Goal: Entertainment & Leisure: Consume media (video, audio)

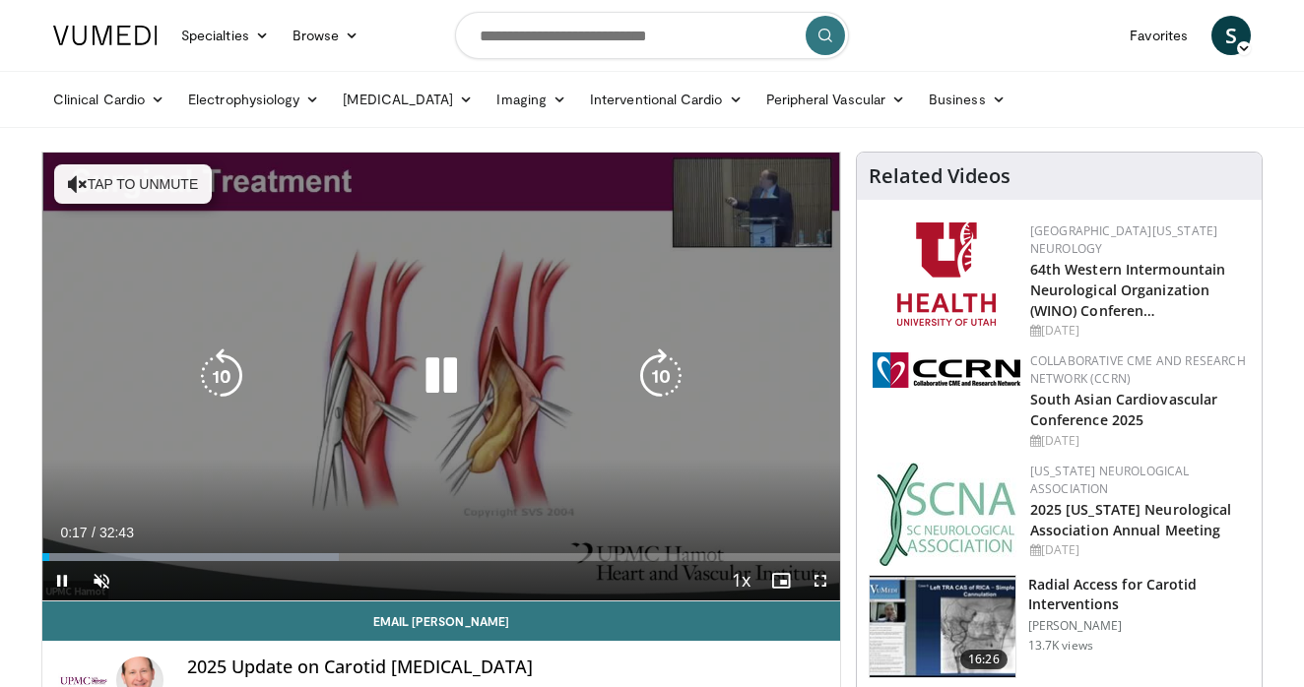
click at [445, 382] on icon "Video Player" at bounding box center [441, 376] width 55 height 55
click at [75, 188] on icon "Video Player" at bounding box center [78, 184] width 20 height 20
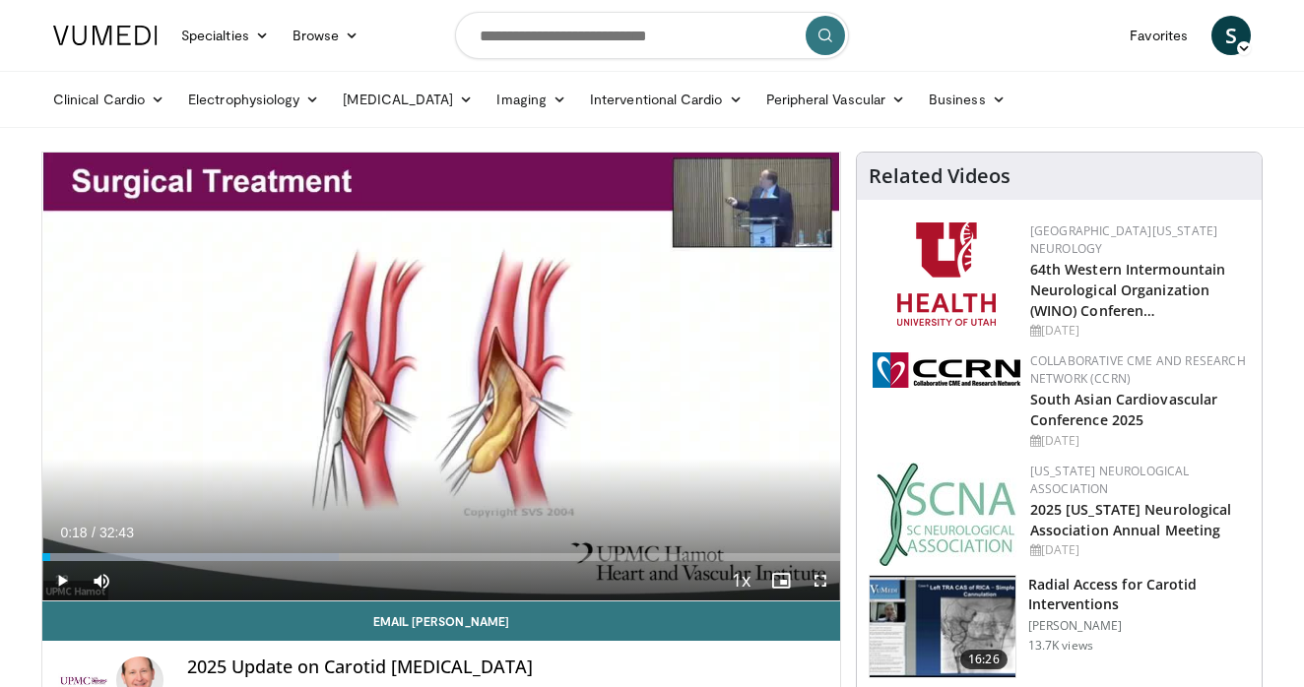
click at [54, 574] on span "Video Player" at bounding box center [61, 580] width 39 height 39
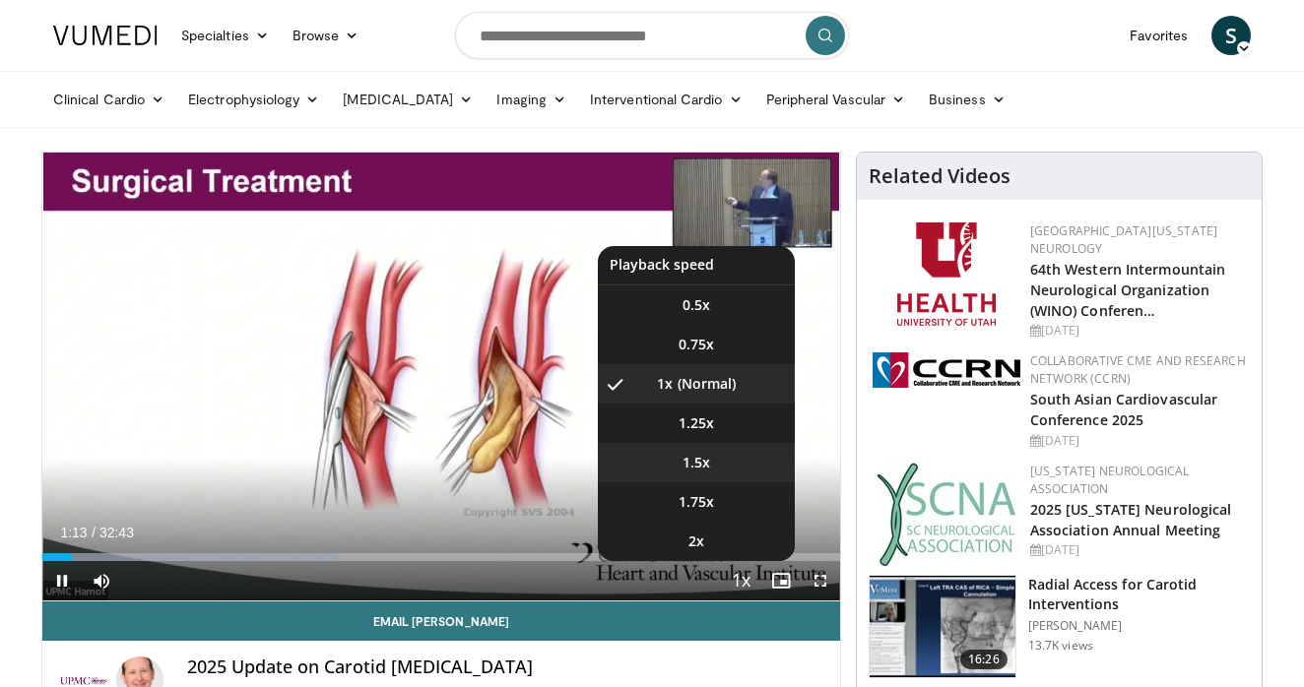
click at [707, 458] on span "1.5x" at bounding box center [697, 463] width 28 height 20
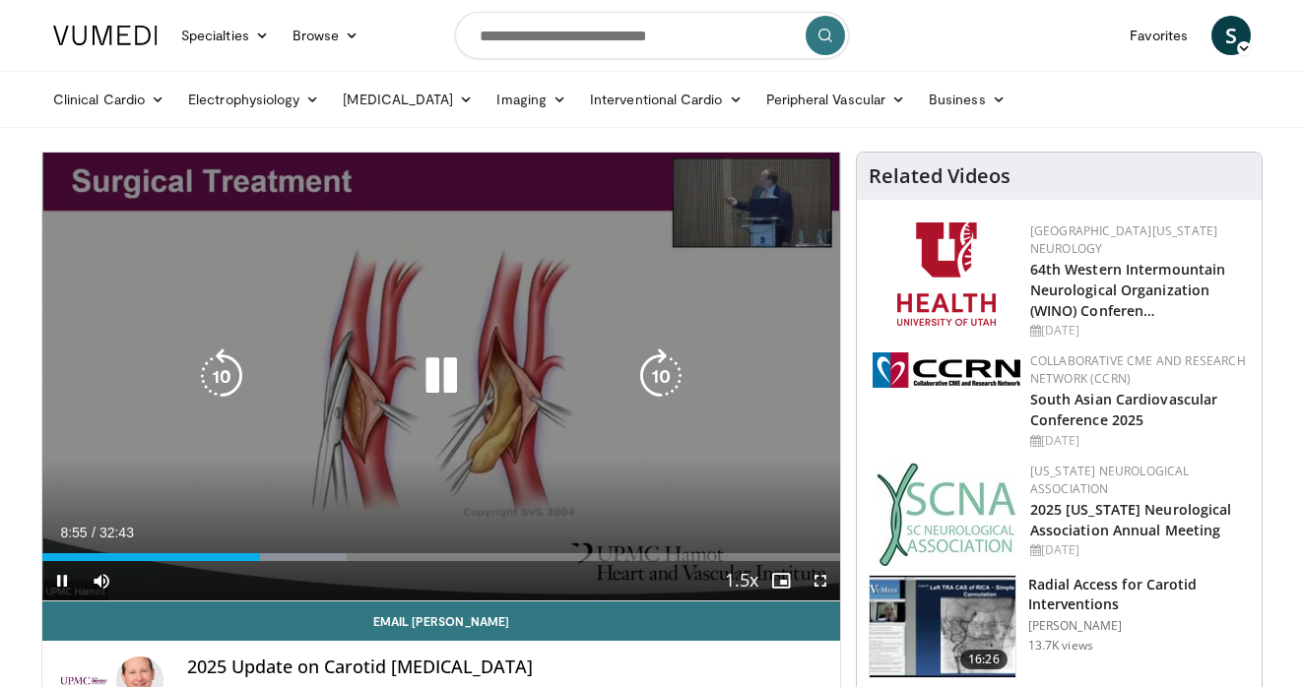
click at [443, 358] on icon "Video Player" at bounding box center [441, 376] width 55 height 55
click at [446, 366] on icon "Video Player" at bounding box center [441, 376] width 55 height 55
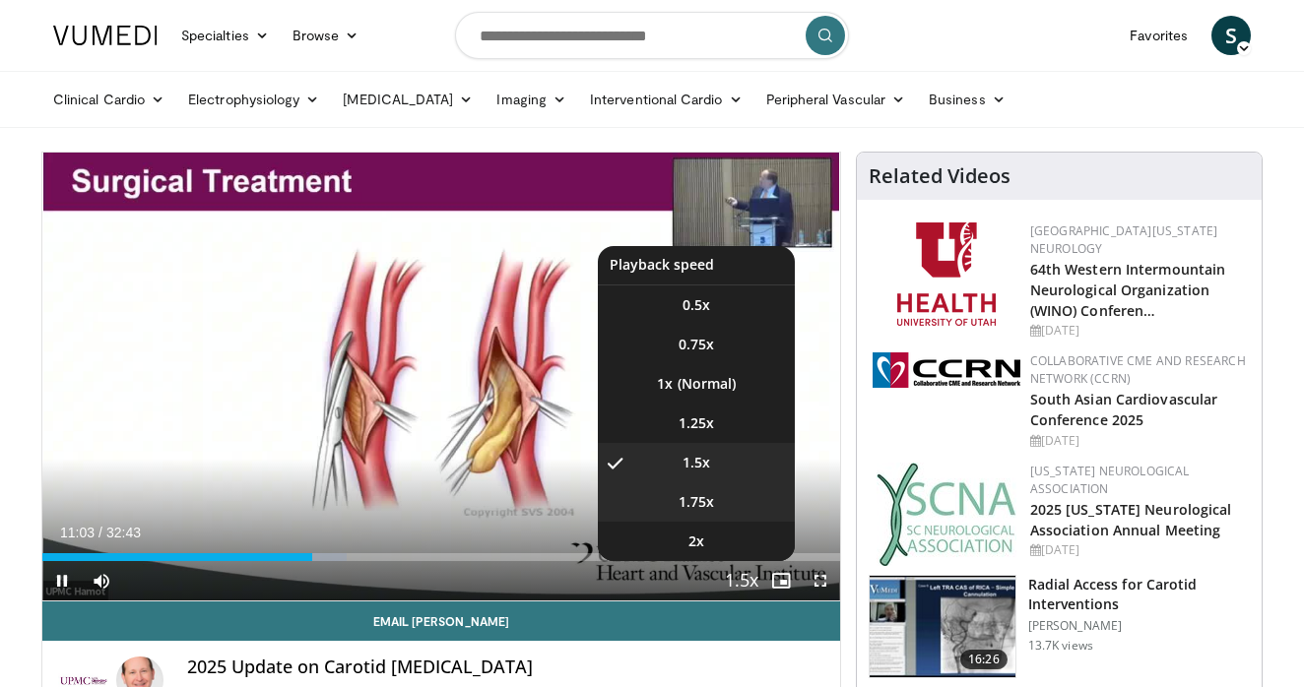
click at [701, 494] on span "1.75x" at bounding box center [696, 502] width 35 height 20
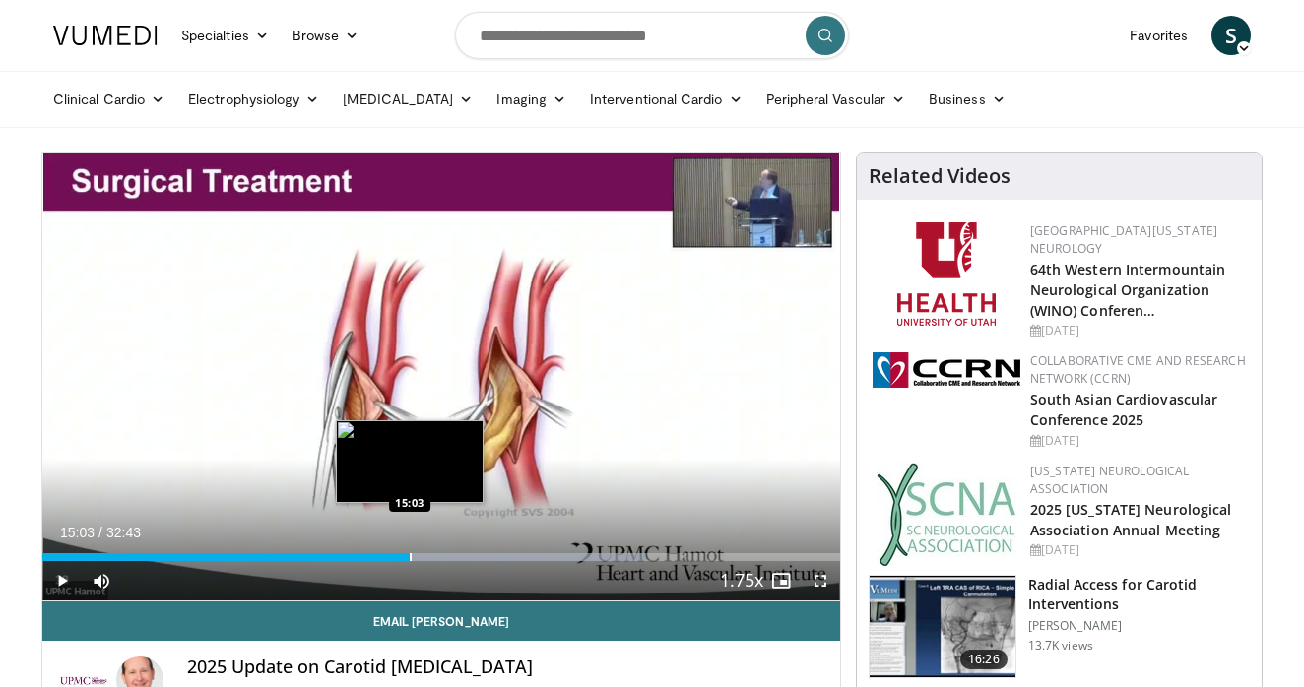
drag, startPoint x: 395, startPoint y: 556, endPoint x: 410, endPoint y: 556, distance: 14.8
click at [410, 556] on div "Progress Bar" at bounding box center [411, 558] width 2 height 8
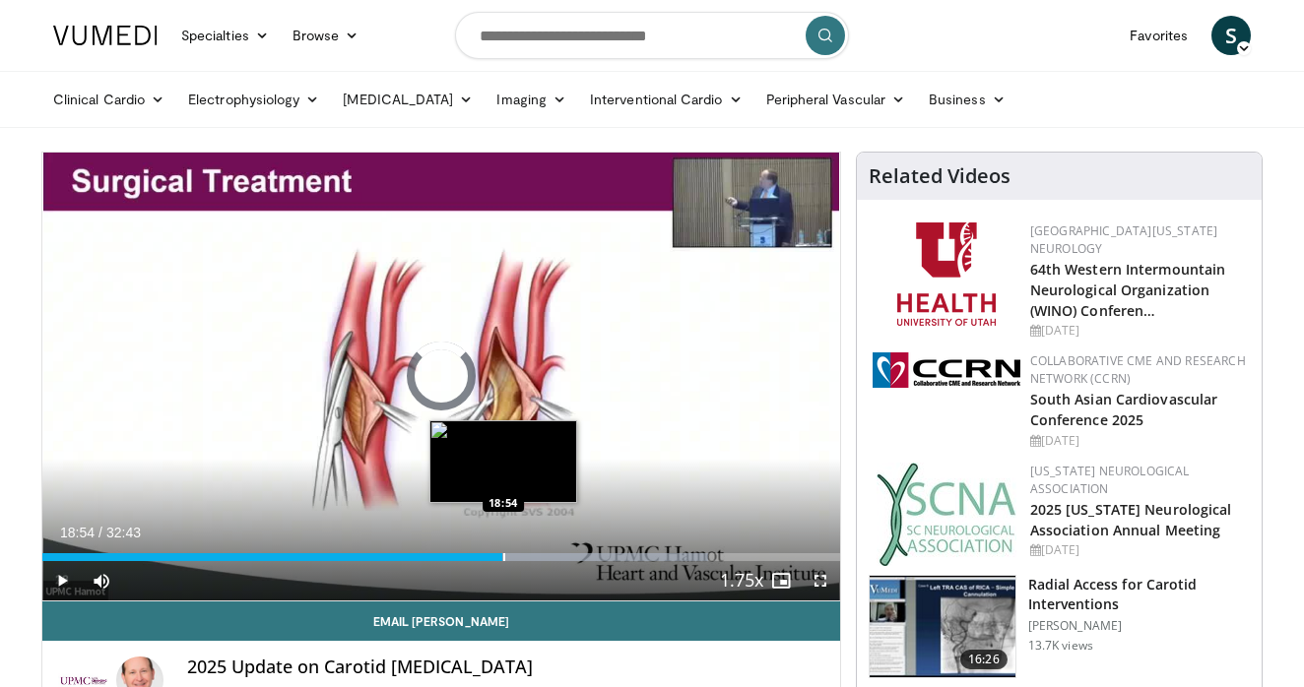
drag, startPoint x: 494, startPoint y: 553, endPoint x: 506, endPoint y: 553, distance: 11.8
click at [505, 554] on div "Progress Bar" at bounding box center [504, 558] width 2 height 8
drag, startPoint x: 516, startPoint y: 557, endPoint x: 527, endPoint y: 558, distance: 10.9
click at [527, 558] on div "Progress Bar" at bounding box center [526, 558] width 2 height 8
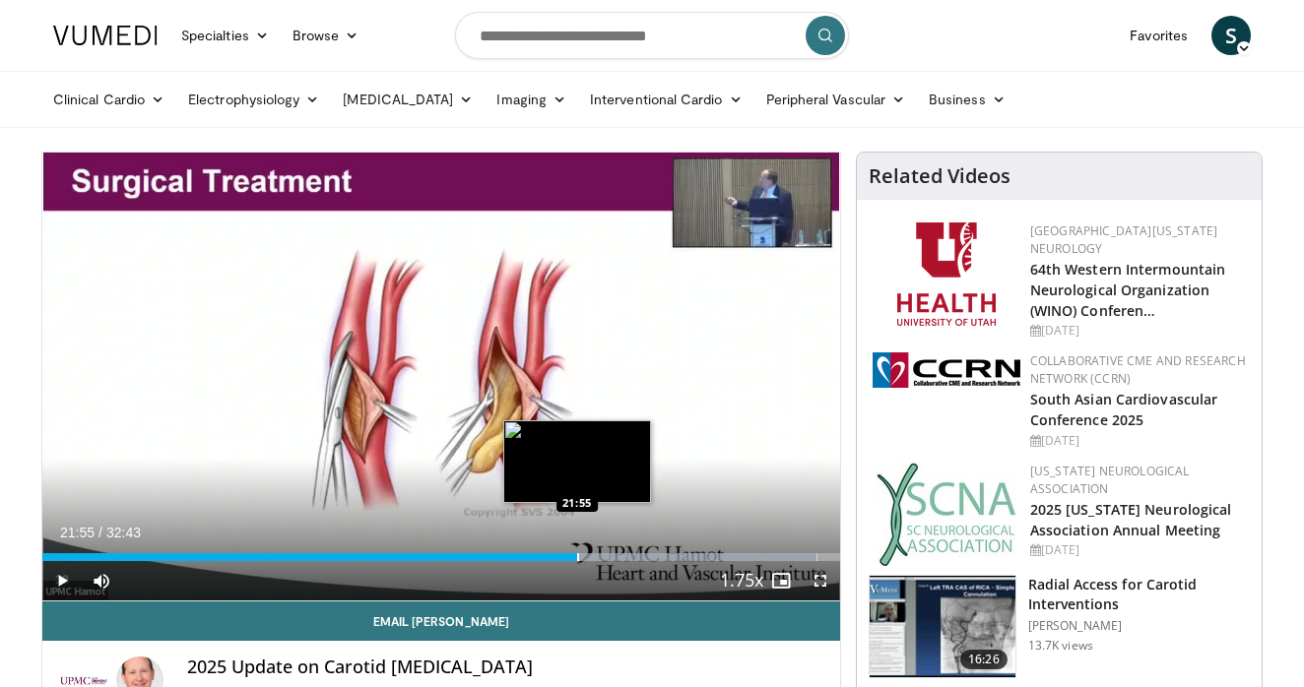
drag, startPoint x: 591, startPoint y: 556, endPoint x: 577, endPoint y: 556, distance: 13.8
click at [577, 556] on div "Progress Bar" at bounding box center [578, 558] width 2 height 8
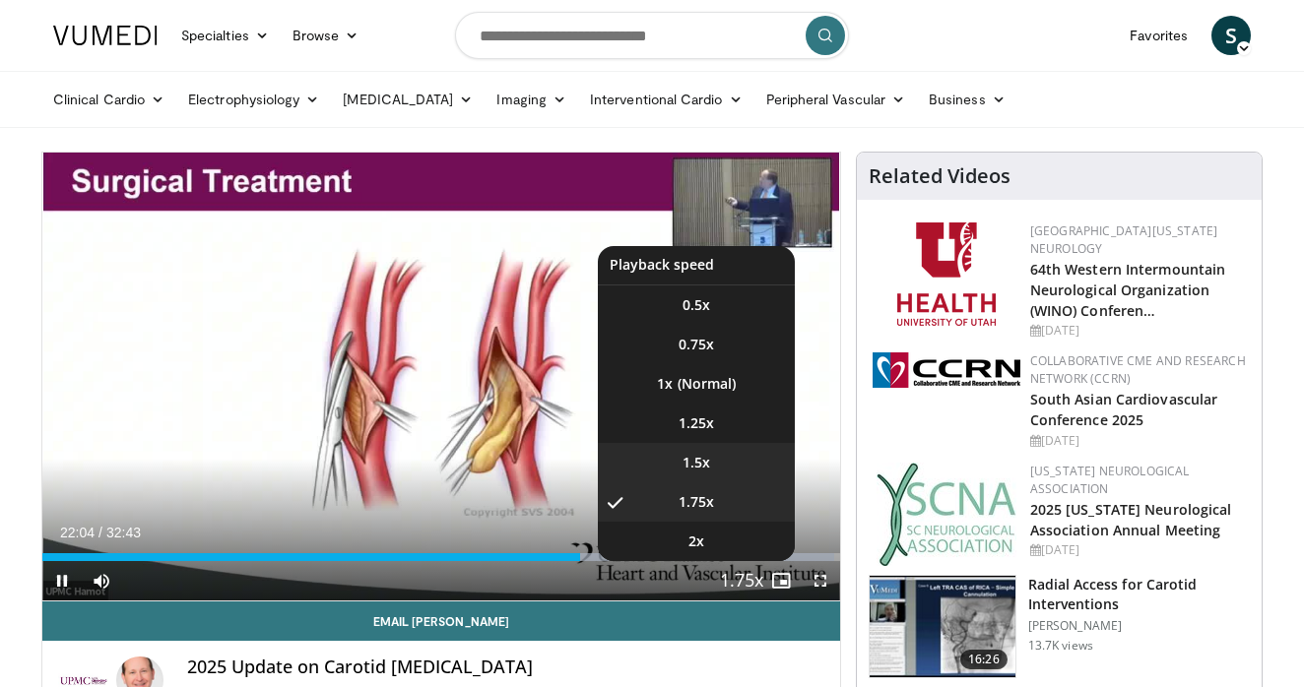
click at [716, 468] on li "1.5x" at bounding box center [696, 462] width 197 height 39
click at [720, 498] on li "1.75x" at bounding box center [696, 502] width 197 height 39
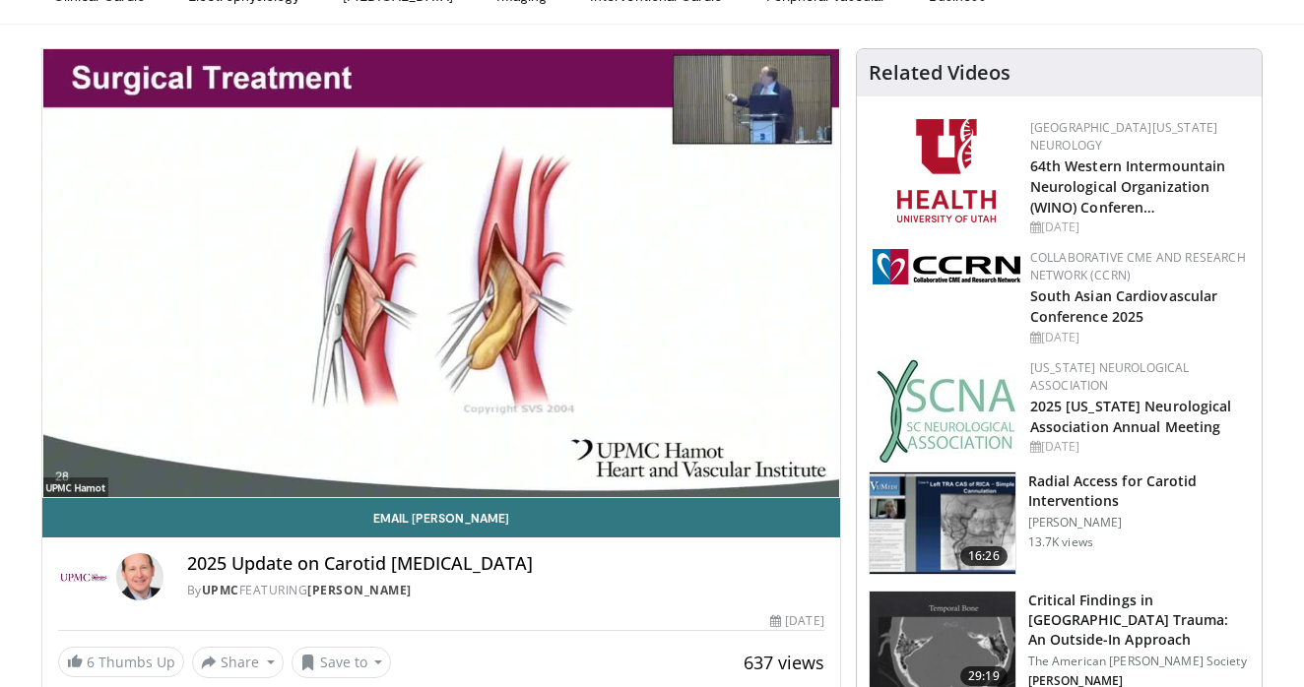
scroll to position [122, 0]
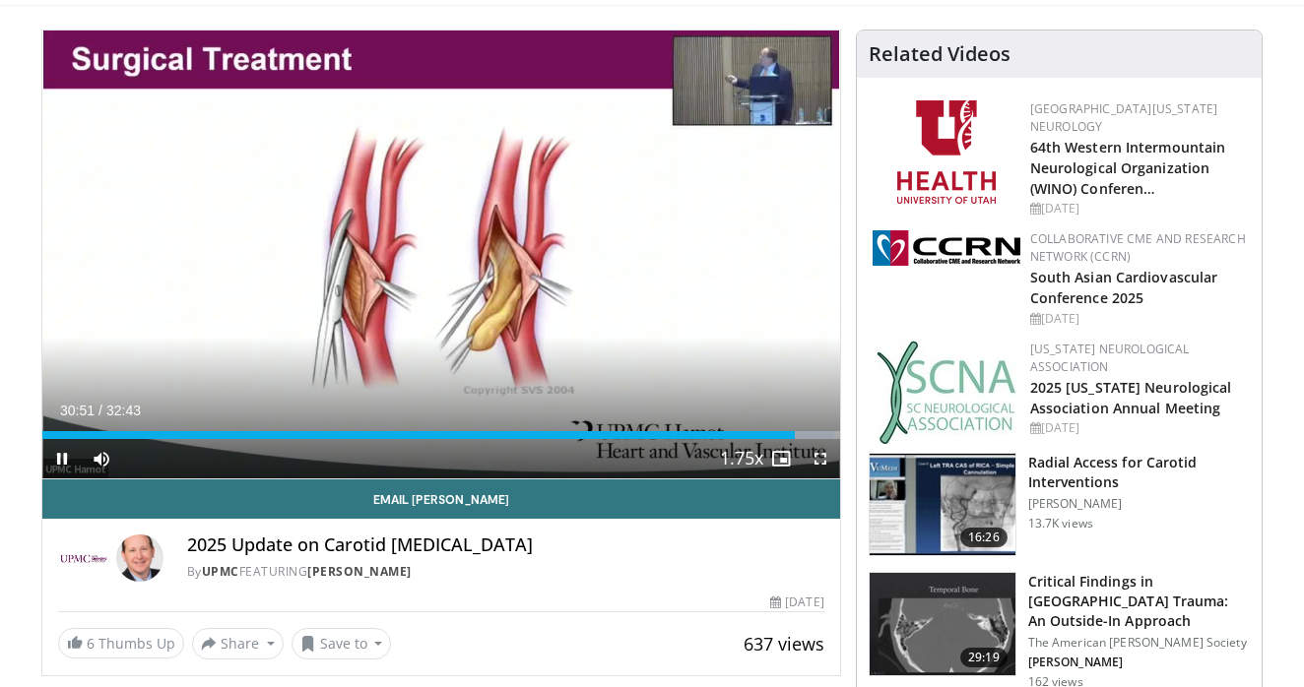
drag, startPoint x: 789, startPoint y: 439, endPoint x: 813, endPoint y: 438, distance: 23.7
click at [813, 439] on div "Current Time 30:51 / Duration 32:43 Pause Skip Backward Skip Forward Mute 91% L…" at bounding box center [441, 458] width 798 height 39
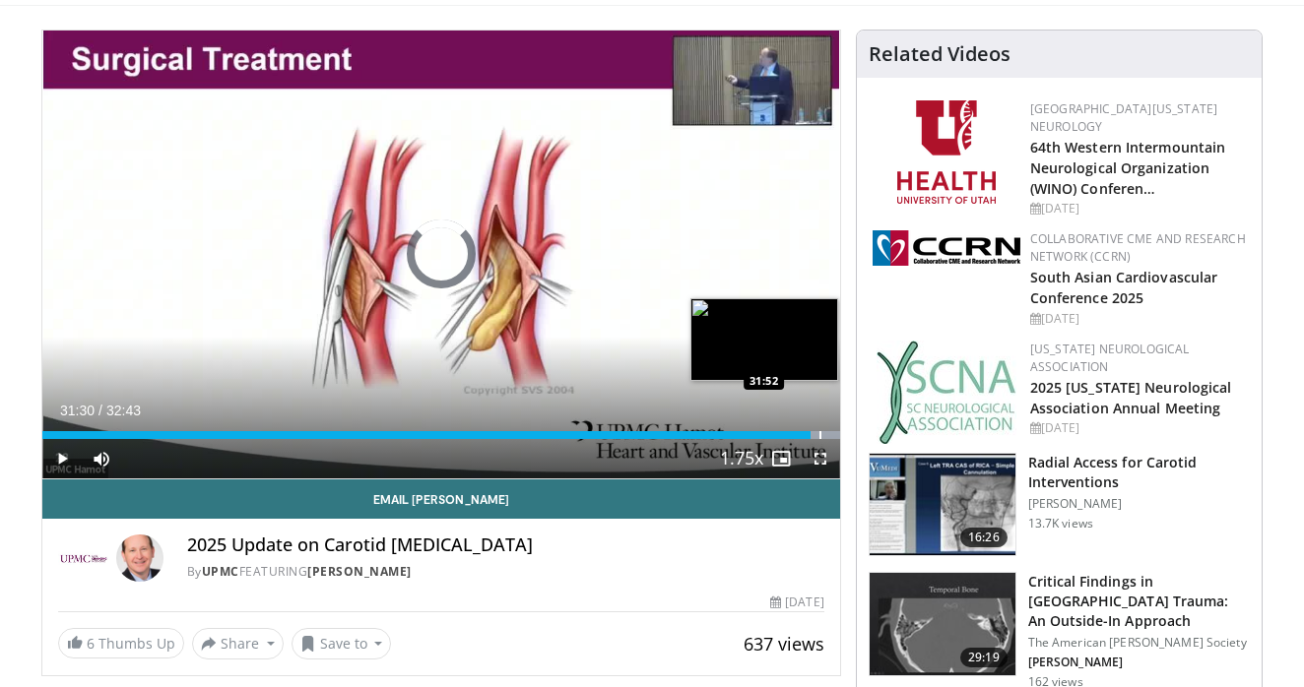
drag, startPoint x: 795, startPoint y: 437, endPoint x: 819, endPoint y: 437, distance: 24.6
click at [819, 437] on div "Progress Bar" at bounding box center [820, 435] width 2 height 8
